Goal: Transaction & Acquisition: Purchase product/service

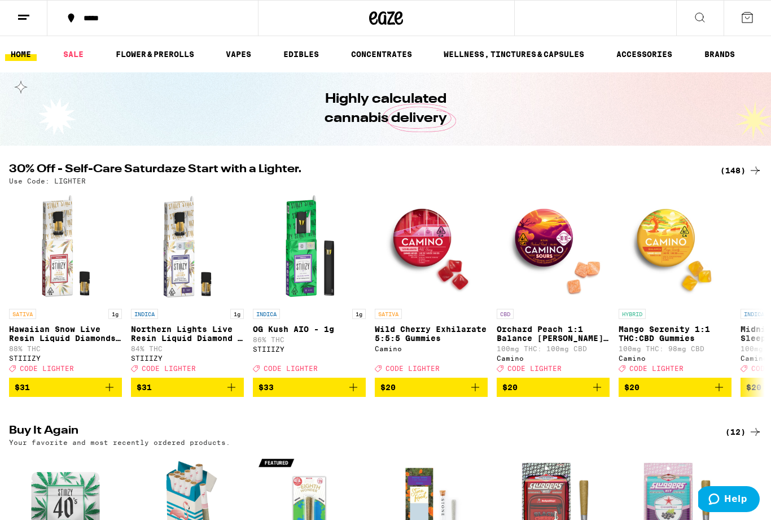
click at [27, 11] on icon at bounding box center [24, 18] width 14 height 14
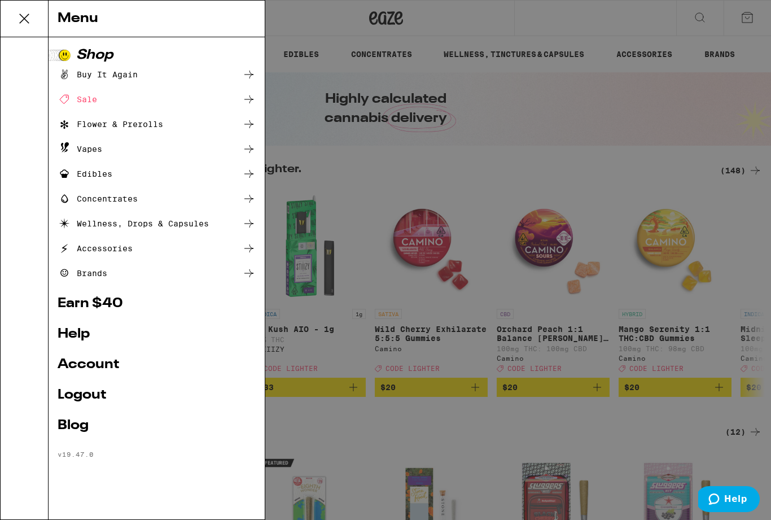
click at [88, 368] on link "Account" at bounding box center [157, 365] width 198 height 14
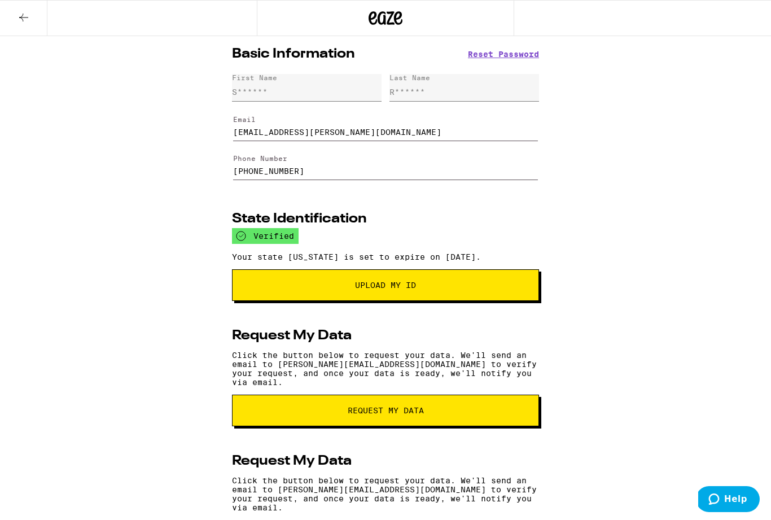
click at [21, 14] on icon at bounding box center [24, 18] width 14 height 14
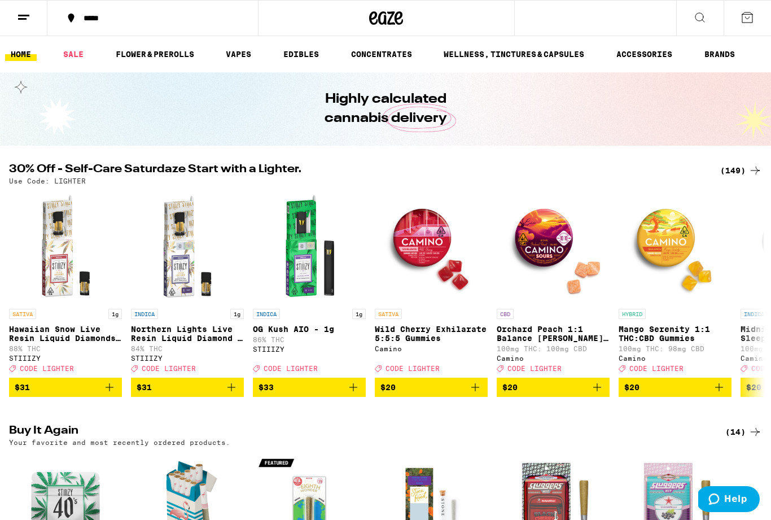
click at [731, 172] on div "(149)" at bounding box center [741, 171] width 42 height 14
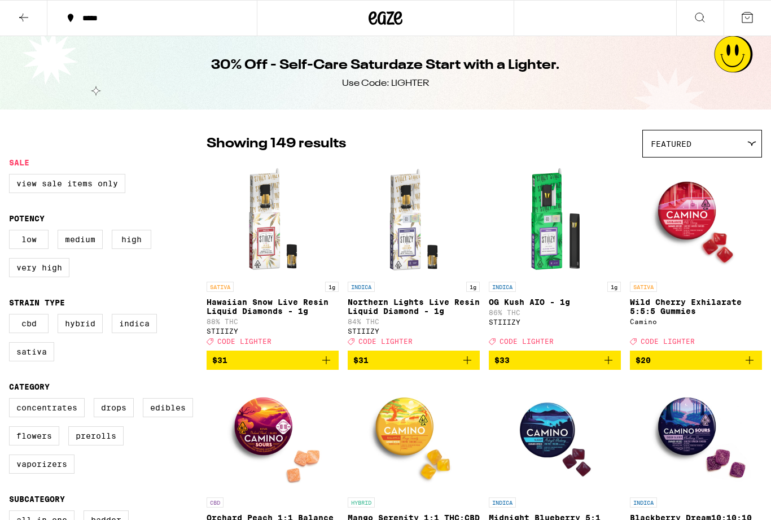
click at [752, 173] on img "Open page for Wild Cherry Exhilarate 5:5:5 Gummies from Camino" at bounding box center [695, 219] width 113 height 113
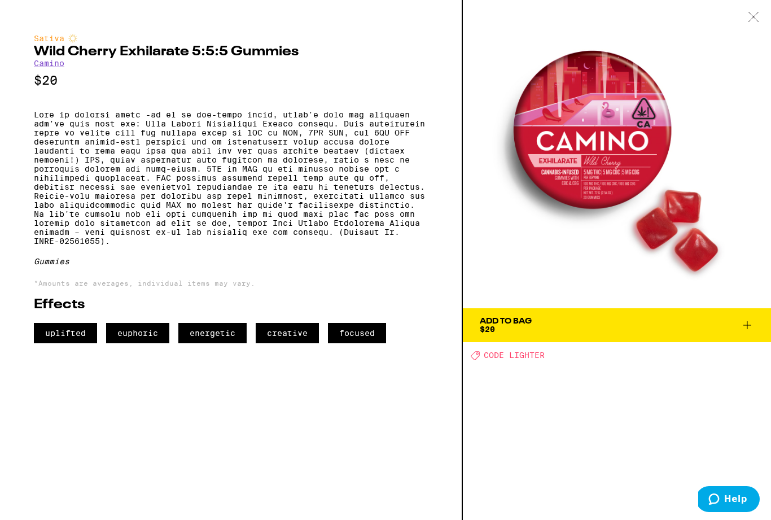
click at [754, 19] on icon at bounding box center [753, 17] width 11 height 10
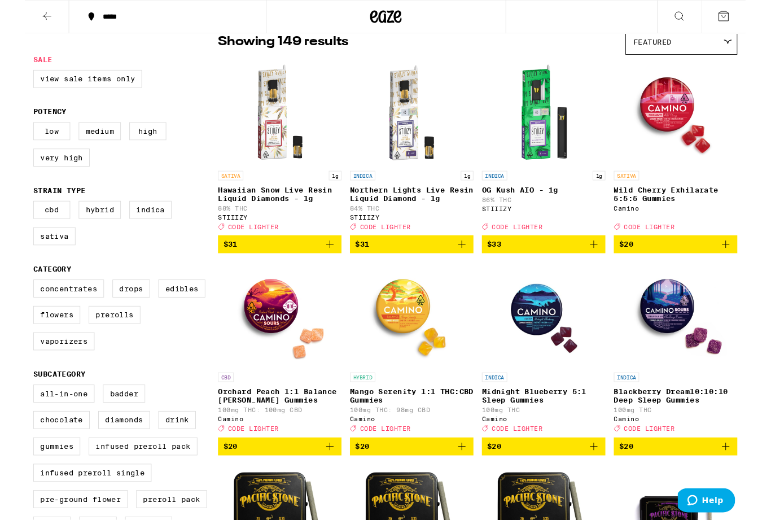
scroll to position [99, 0]
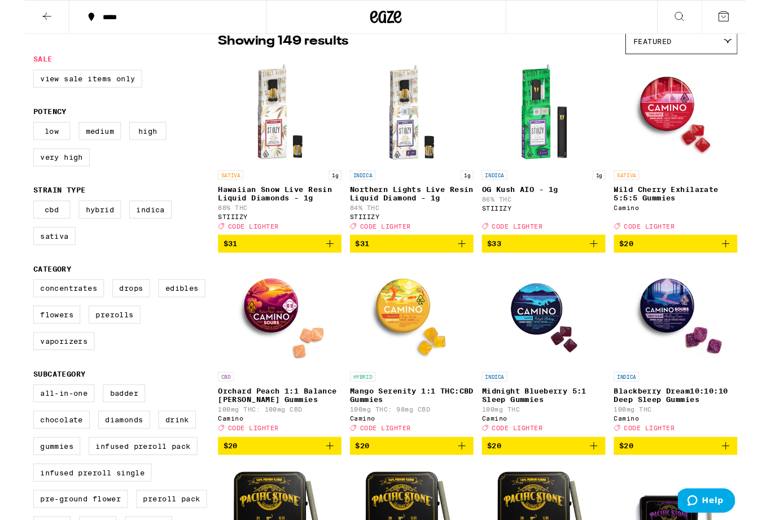
click at [90, 228] on label "Hybrid" at bounding box center [80, 223] width 45 height 19
click at [12, 217] on input "Hybrid" at bounding box center [11, 216] width 1 height 1
checkbox input "true"
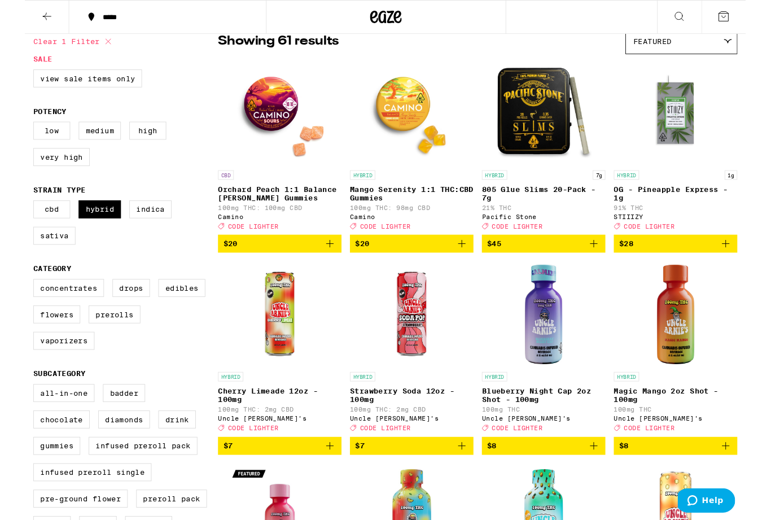
click at [140, 234] on label "Indica" at bounding box center [134, 223] width 45 height 19
click at [12, 217] on input "Indica" at bounding box center [11, 216] width 1 height 1
checkbox input "true"
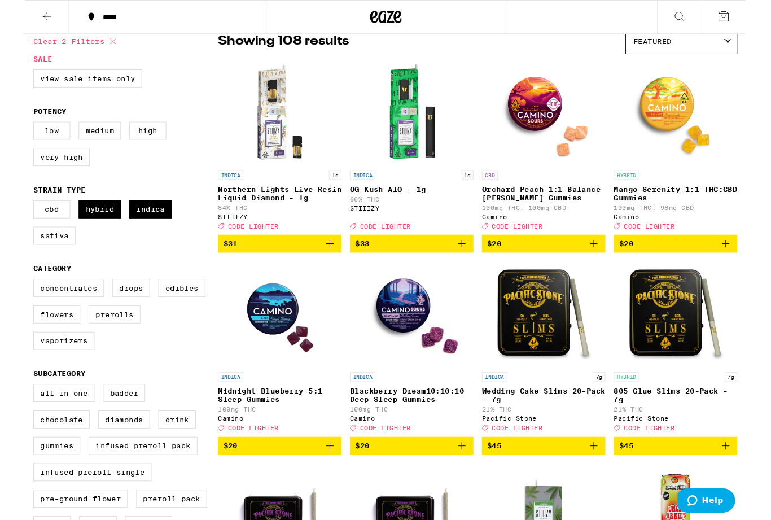
click at [103, 346] on label "Prerolls" at bounding box center [95, 336] width 55 height 19
click at [12, 301] on input "Prerolls" at bounding box center [11, 300] width 1 height 1
checkbox input "true"
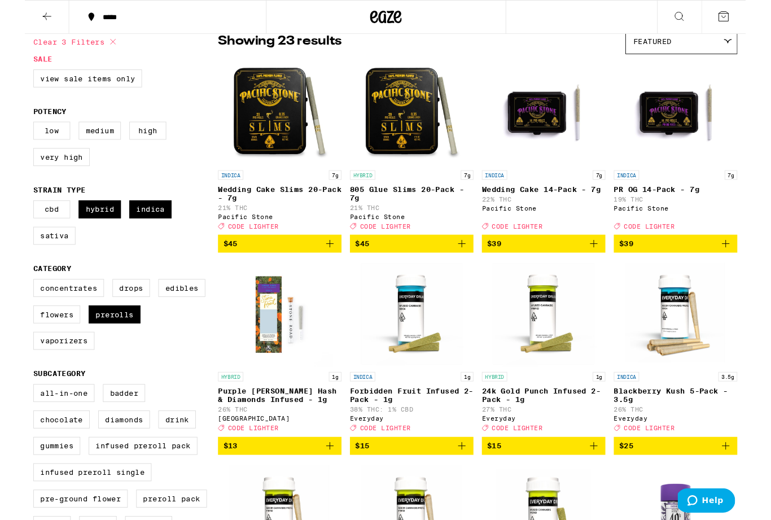
click at [36, 346] on label "Flowers" at bounding box center [34, 336] width 50 height 19
click at [12, 301] on input "Flowers" at bounding box center [11, 300] width 1 height 1
checkbox input "true"
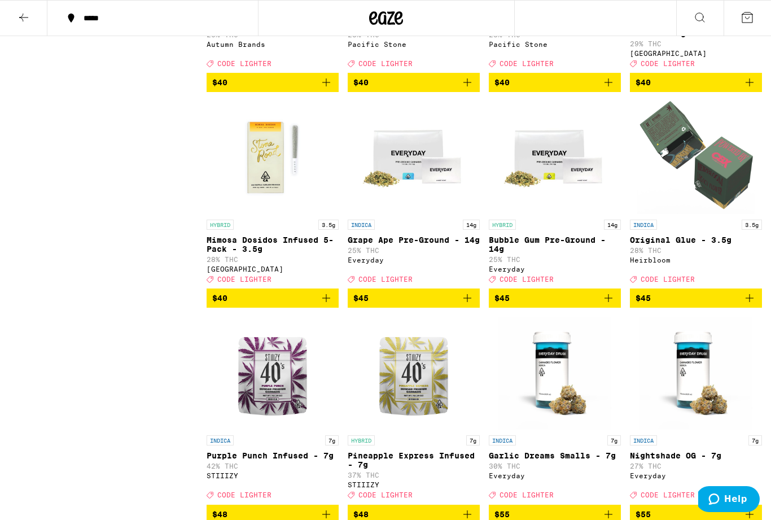
scroll to position [1688, 0]
